Goal: Navigation & Orientation: Find specific page/section

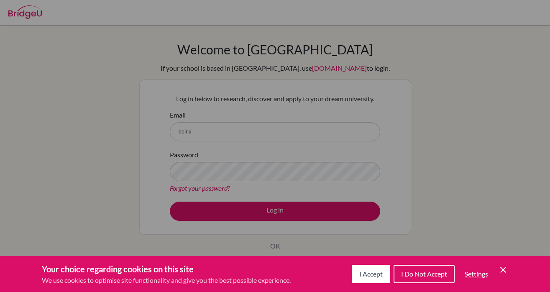
click at [471, 274] on span "Settings" at bounding box center [475, 274] width 23 height 8
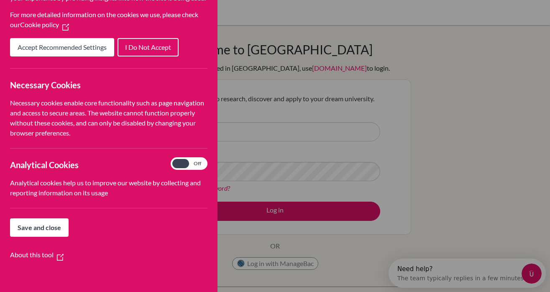
click at [42, 227] on span "Save and close" at bounding box center [39, 227] width 43 height 8
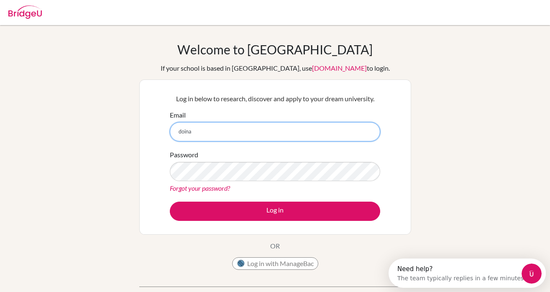
click at [197, 136] on input "doina" at bounding box center [275, 131] width 210 height 19
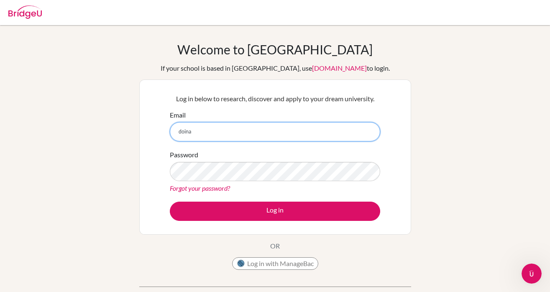
type input "doina.tonner@tis.edu.mo"
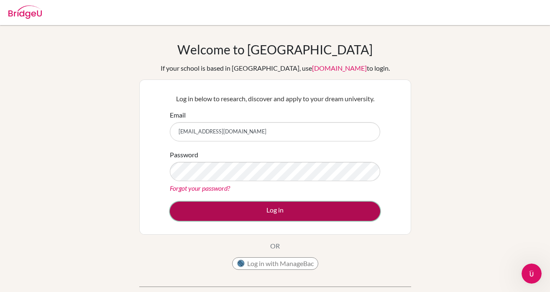
click at [265, 210] on button "Log in" at bounding box center [275, 210] width 210 height 19
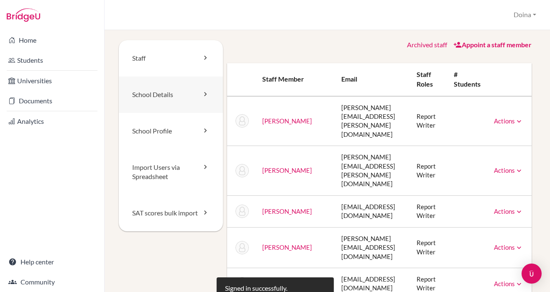
click at [155, 93] on link "School Details" at bounding box center [171, 94] width 104 height 36
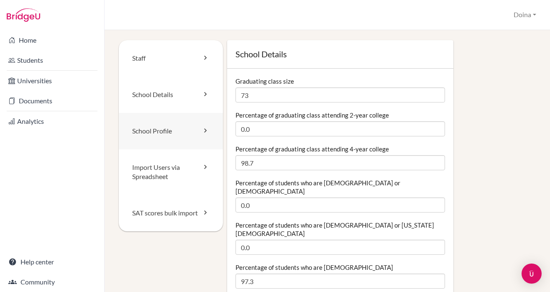
click at [169, 130] on link "School Profile" at bounding box center [171, 131] width 104 height 36
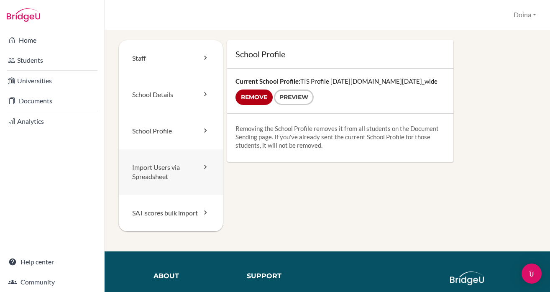
click at [173, 166] on link "Import Users via Spreadsheet" at bounding box center [171, 172] width 104 height 46
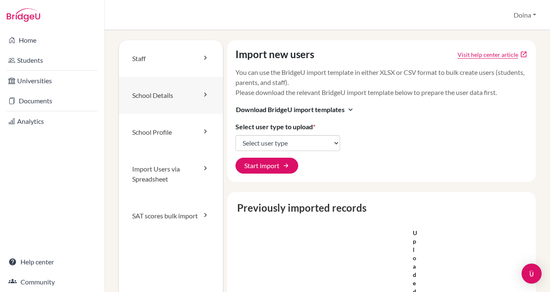
click at [179, 100] on link "School Details" at bounding box center [171, 95] width 104 height 37
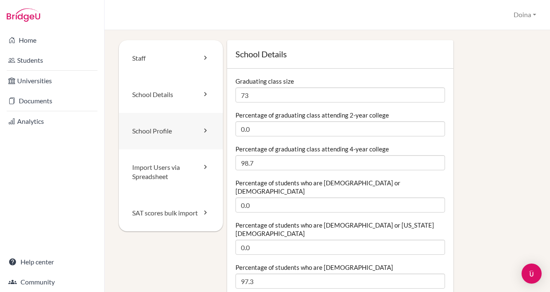
click at [182, 134] on link "School Profile" at bounding box center [171, 131] width 104 height 36
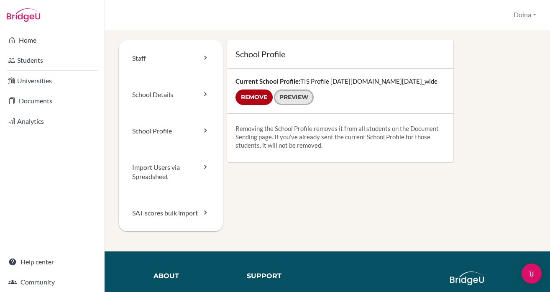
click at [293, 95] on link "Preview" at bounding box center [294, 96] width 40 height 15
